Goal: Task Accomplishment & Management: Use online tool/utility

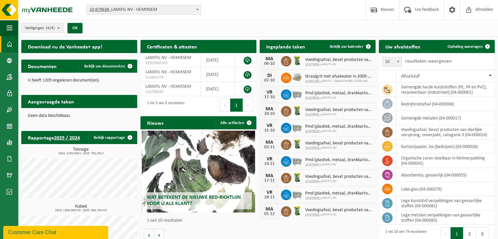
drag, startPoint x: 330, startPoint y: 27, endPoint x: 333, endPoint y: 5, distance: 22.1
click at [330, 27] on div "Vestigingen (4/4) Alles selecteren Alles deselecteren Actieve selecteren LAMIFI…" at bounding box center [258, 28] width 480 height 17
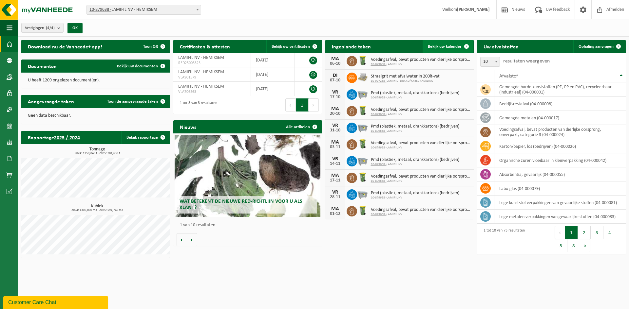
click at [454, 48] on span "Bekijk uw kalender" at bounding box center [445, 47] width 34 height 4
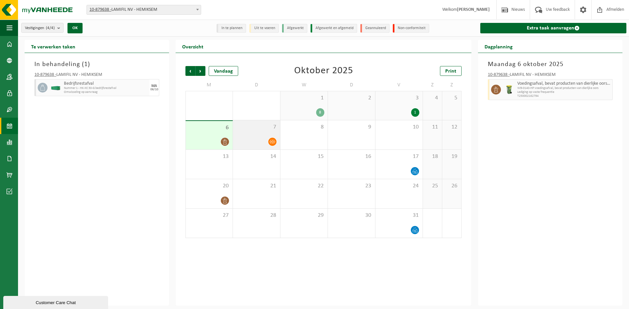
click at [253, 135] on div "7" at bounding box center [256, 135] width 47 height 29
click at [208, 133] on div "6" at bounding box center [209, 135] width 47 height 28
click at [253, 136] on div "7" at bounding box center [256, 135] width 47 height 29
drag, startPoint x: 200, startPoint y: 134, endPoint x: 206, endPoint y: 135, distance: 5.9
click at [200, 134] on div "6" at bounding box center [209, 135] width 47 height 28
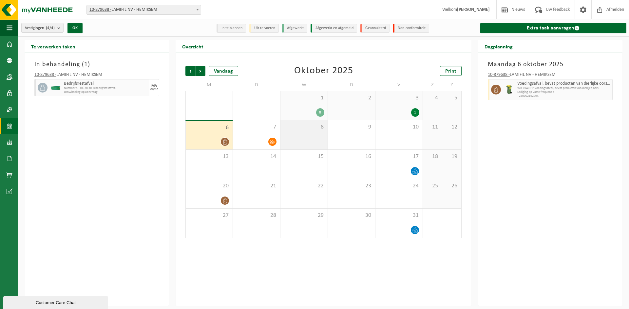
click at [296, 135] on div "8" at bounding box center [303, 135] width 47 height 29
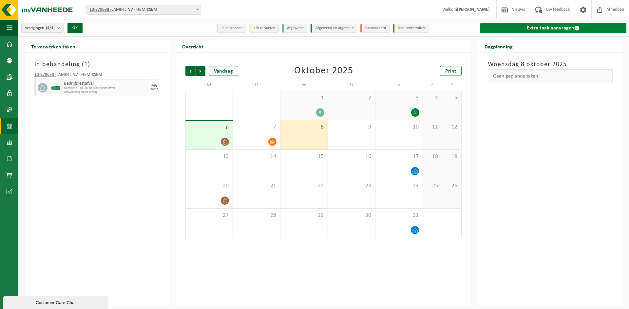
click at [527, 25] on link "Extra taak aanvragen" at bounding box center [553, 28] width 146 height 10
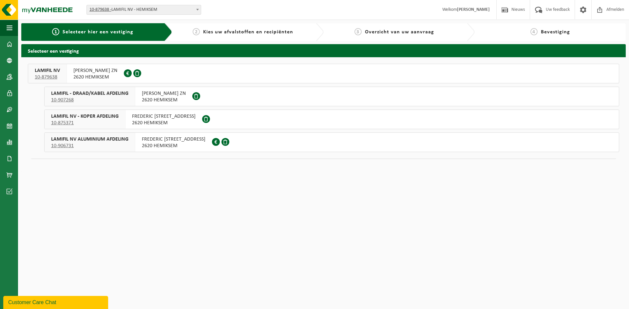
click at [65, 70] on div "LAMIFIL NV 10-879638" at bounding box center [47, 73] width 39 height 19
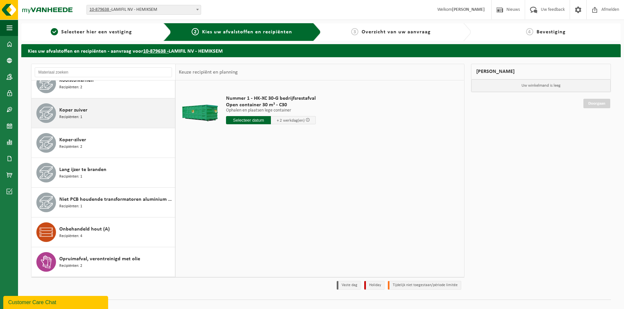
scroll to position [262, 0]
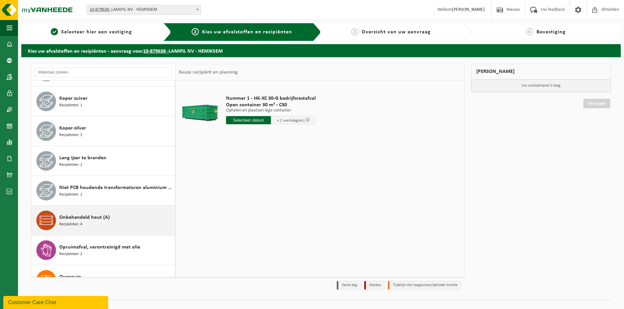
click at [114, 224] on div "Onbehandeld hout (A) Recipiënten: 4" at bounding box center [116, 221] width 114 height 20
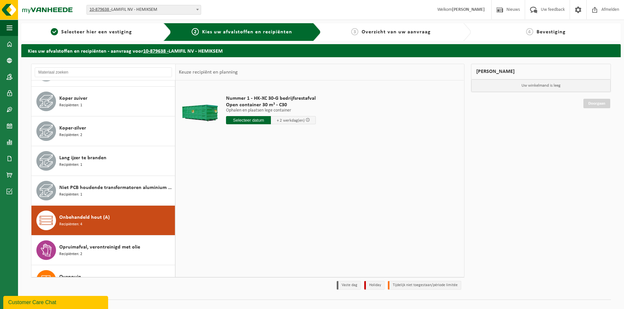
scroll to position [387, 0]
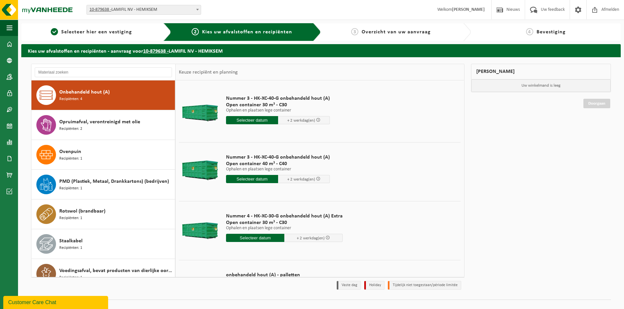
click at [249, 121] on input "text" at bounding box center [252, 120] width 52 height 8
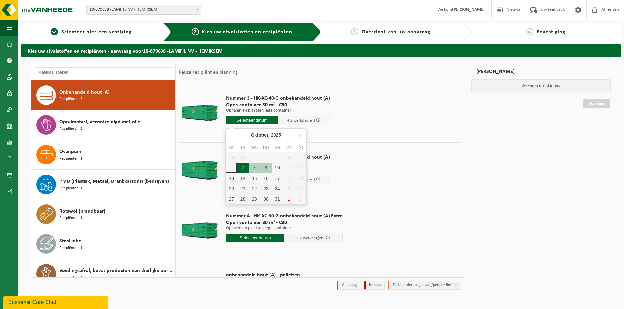
click at [240, 166] on div "7" at bounding box center [242, 168] width 11 height 10
type input "Van 2025-10-07"
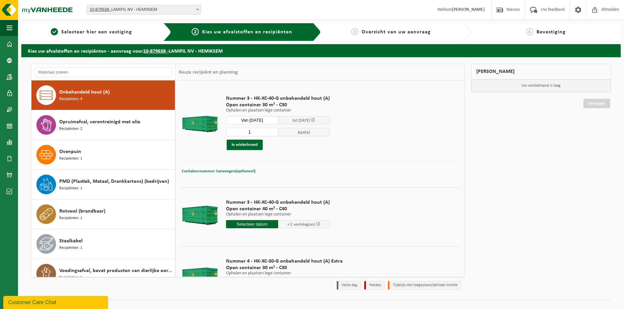
click at [238, 175] on button "Containernummer toevoegen(optioneel) Annuleren" at bounding box center [218, 171] width 75 height 9
click at [234, 171] on input "text" at bounding box center [274, 171] width 138 height 9
type input "C30 - 984"
click at [244, 147] on button "In winkelmand" at bounding box center [245, 145] width 36 height 10
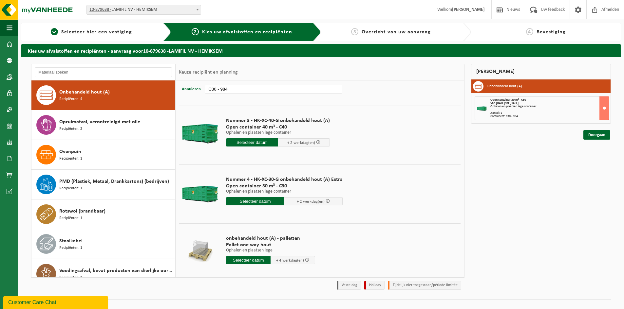
scroll to position [91, 0]
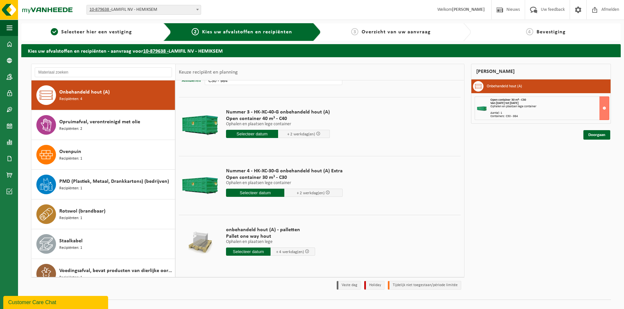
click at [260, 193] on input "text" at bounding box center [255, 193] width 58 height 8
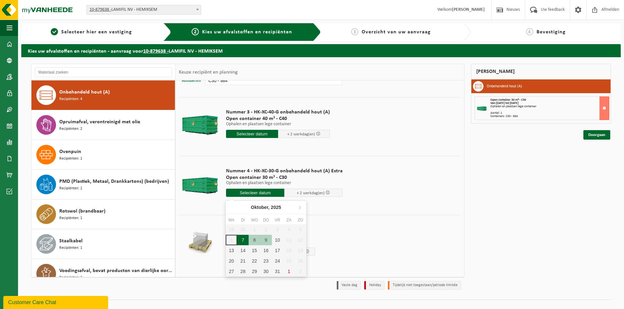
click at [246, 241] on div "7" at bounding box center [242, 240] width 11 height 10
type input "Van 2025-10-07"
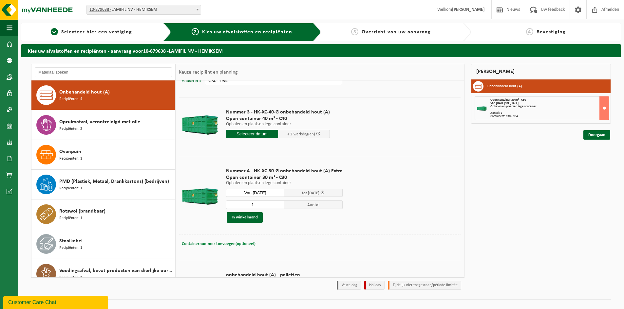
click at [219, 244] on span "Containernummer toevoegen(optioneel)" at bounding box center [219, 244] width 74 height 4
click at [230, 243] on input "text" at bounding box center [274, 244] width 138 height 9
type input "C30 - 1132"
click at [243, 216] on button "In winkelmand" at bounding box center [245, 218] width 36 height 10
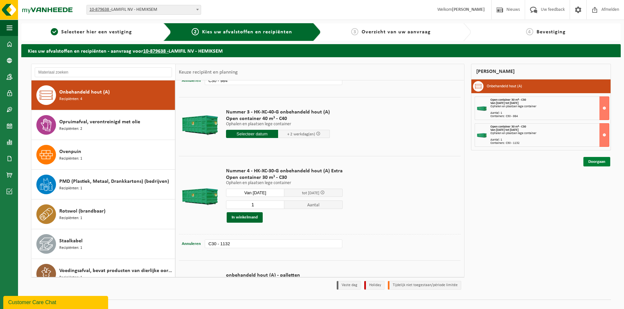
click at [601, 162] on link "Doorgaan" at bounding box center [596, 161] width 27 height 9
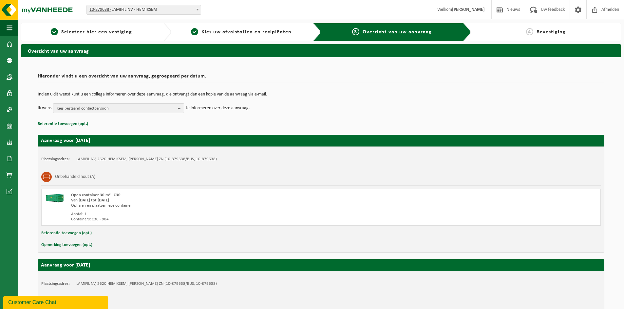
click at [158, 108] on span "Kies bestaand contactpersoon" at bounding box center [116, 109] width 119 height 10
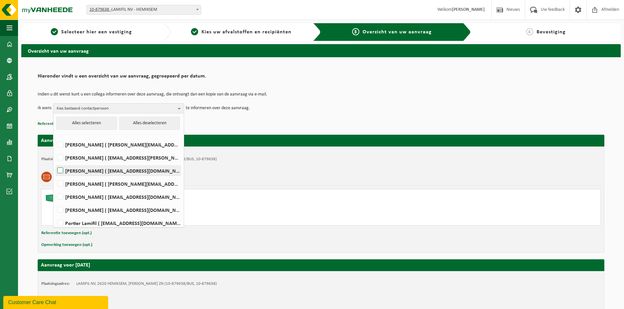
click at [62, 170] on label "[PERSON_NAME] ( [EMAIL_ADDRESS][DOMAIN_NAME] )" at bounding box center [118, 171] width 124 height 10
click at [55, 163] on input "[PERSON_NAME] ( [EMAIL_ADDRESS][DOMAIN_NAME] )" at bounding box center [55, 162] width 0 height 0
click at [62, 170] on label "[PERSON_NAME] ( [EMAIL_ADDRESS][DOMAIN_NAME] )" at bounding box center [118, 171] width 124 height 10
click at [55, 163] on input "[PERSON_NAME] ( [EMAIL_ADDRESS][DOMAIN_NAME] )" at bounding box center [55, 162] width 0 height 0
checkbox input "false"
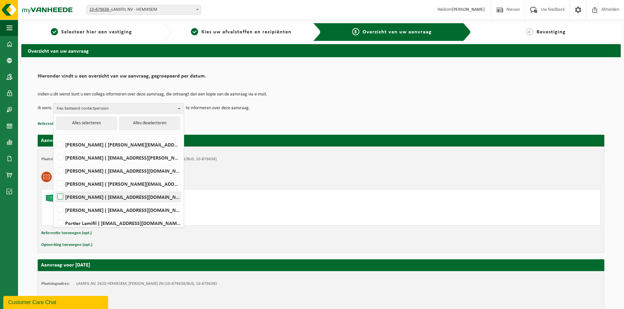
click at [63, 195] on label "[PERSON_NAME] ( [EMAIL_ADDRESS][DOMAIN_NAME] )" at bounding box center [118, 197] width 124 height 10
click at [55, 189] on input "[PERSON_NAME] ( [EMAIL_ADDRESS][DOMAIN_NAME] )" at bounding box center [55, 189] width 0 height 0
checkbox input "true"
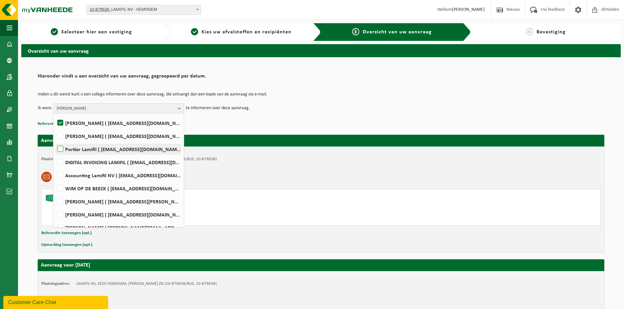
scroll to position [82, 0]
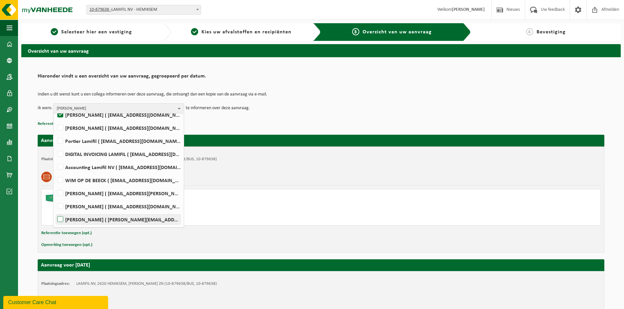
click at [61, 219] on label "[PERSON_NAME] ( [PERSON_NAME][EMAIL_ADDRESS][DOMAIN_NAME] )" at bounding box center [118, 220] width 124 height 10
click at [55, 212] on input "[PERSON_NAME] ( [PERSON_NAME][EMAIL_ADDRESS][DOMAIN_NAME] )" at bounding box center [55, 211] width 0 height 0
checkbox input "true"
click at [180, 106] on b "button" at bounding box center [181, 108] width 6 height 9
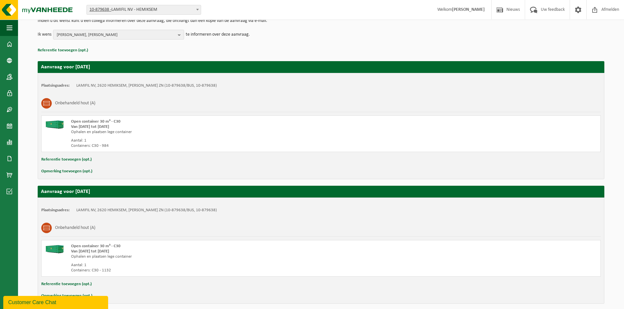
scroll to position [102, 0]
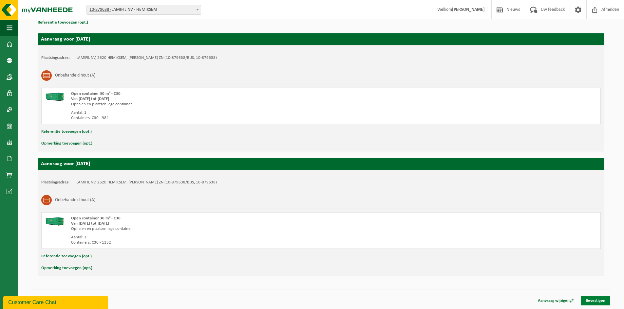
click at [592, 301] on link "Bevestigen" at bounding box center [595, 300] width 29 height 9
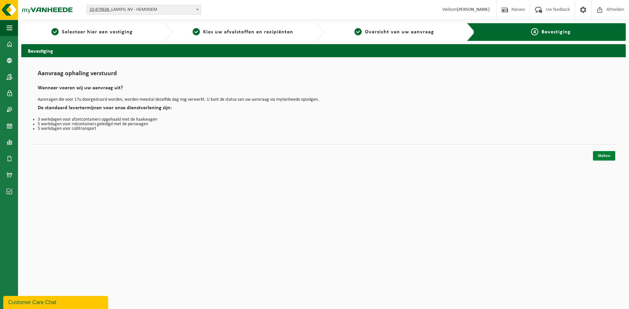
click at [605, 154] on link "Sluiten" at bounding box center [604, 155] width 22 height 9
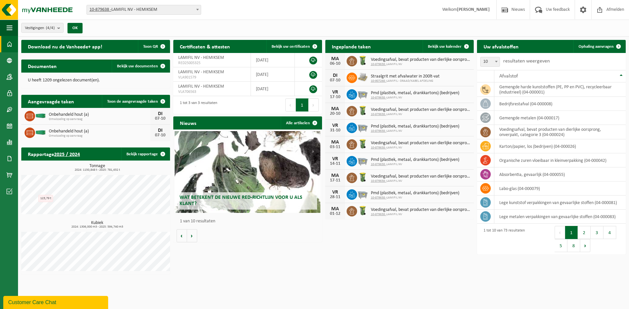
click at [226, 264] on div "Download nu de Vanheede+ app! Toon QR Certificaten & attesten Bekijk uw certifi…" at bounding box center [323, 157] width 607 height 241
